Goal: Transaction & Acquisition: Purchase product/service

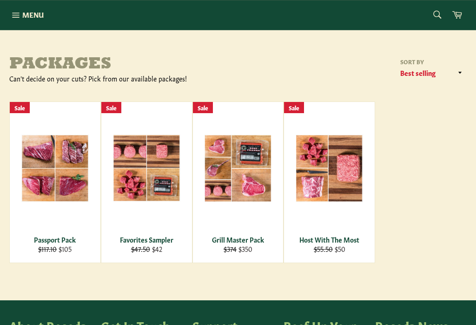
scroll to position [87, 0]
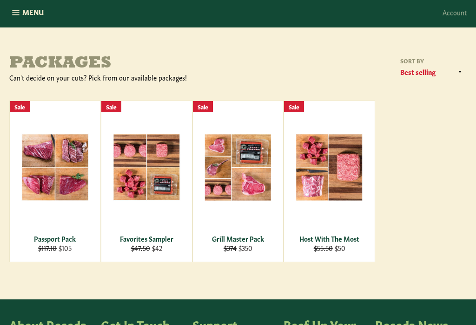
click at [15, 17] on button "Menu Site navigation" at bounding box center [26, 13] width 53 height 30
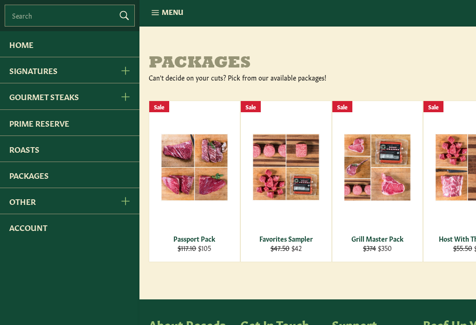
click at [28, 153] on link "Roasts" at bounding box center [70, 149] width 140 height 26
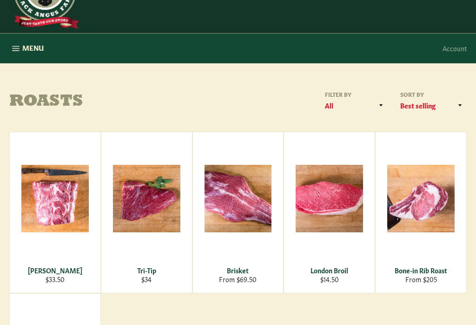
scroll to position [51, 0]
click at [245, 272] on div "Brisket" at bounding box center [238, 270] width 79 height 9
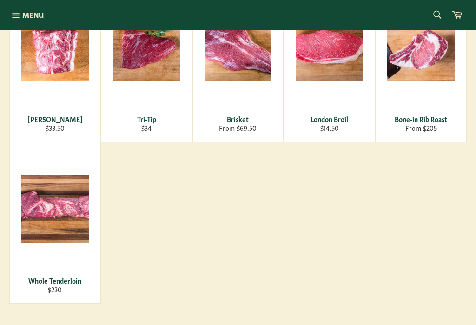
scroll to position [202, 0]
click at [74, 278] on div "Whole Tenderloin" at bounding box center [55, 280] width 79 height 9
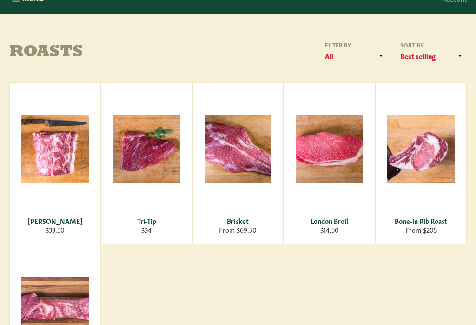
scroll to position [100, 0]
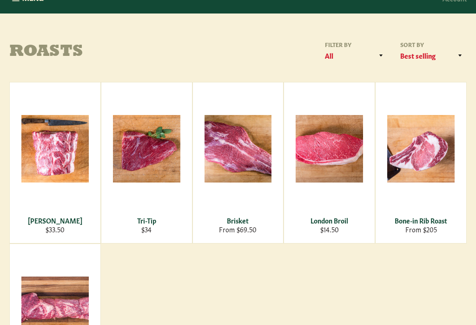
click at [433, 224] on div "Bone-in Rib Roast" at bounding box center [421, 220] width 79 height 9
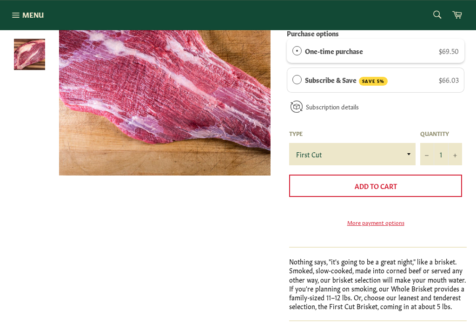
scroll to position [183, 0]
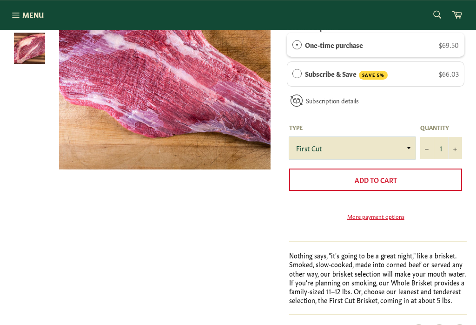
click at [406, 146] on select "First Cut Whole" at bounding box center [352, 148] width 127 height 22
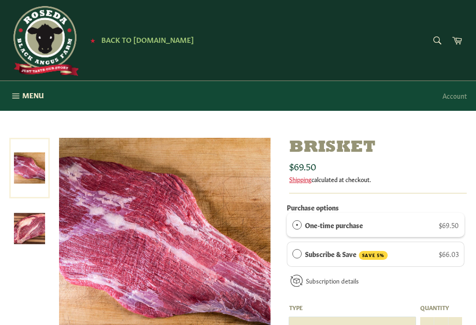
scroll to position [0, 0]
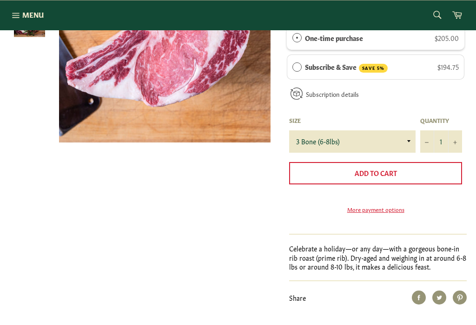
scroll to position [212, 0]
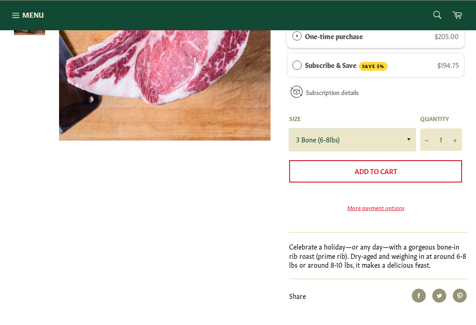
click at [407, 137] on select "3 Bone (6-8lbs) 4 Bone (8-10lbs)" at bounding box center [352, 139] width 127 height 22
select select "4 Bone (8-10lbs)"
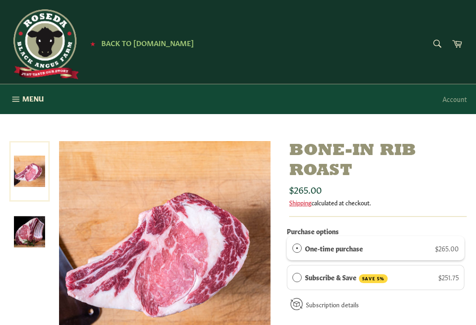
click at [18, 95] on icon "button" at bounding box center [16, 99] width 10 height 10
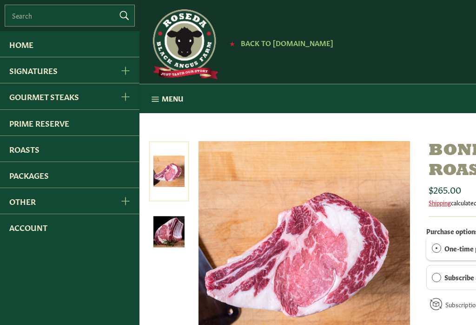
click at [41, 178] on link "Packages" at bounding box center [70, 175] width 140 height 26
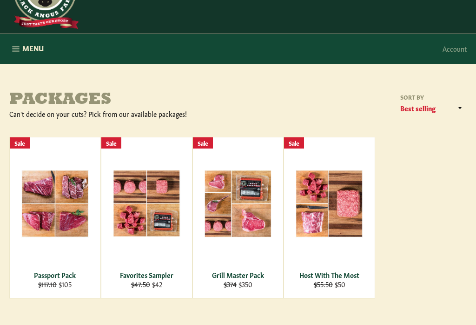
scroll to position [52, 0]
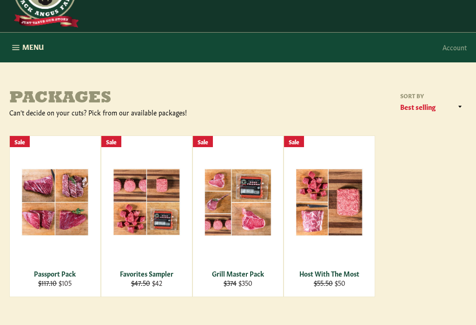
click at [352, 273] on div "Host With The Most" at bounding box center [329, 273] width 79 height 9
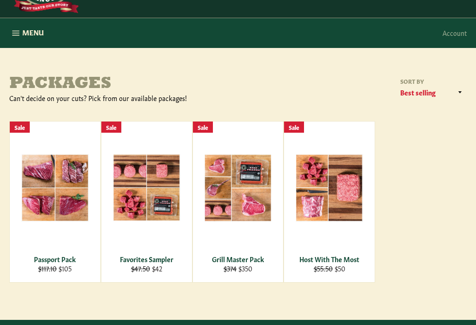
click at [238, 267] on div "View" at bounding box center [238, 201] width 91 height 160
click at [71, 200] on span "View" at bounding box center [55, 203] width 60 height 24
